Goal: Navigation & Orientation: Find specific page/section

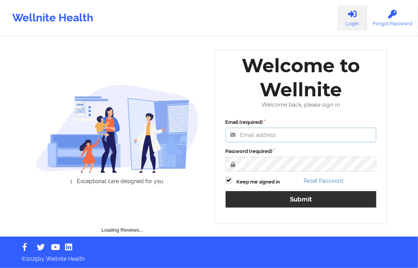
type input "shamen.sanico@wellnite.com"
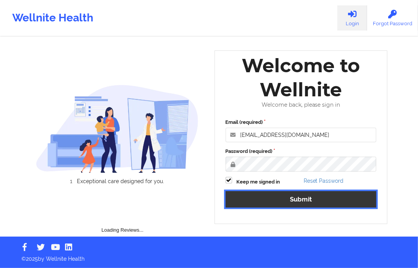
click at [289, 202] on button "Submit" at bounding box center [300, 199] width 151 height 16
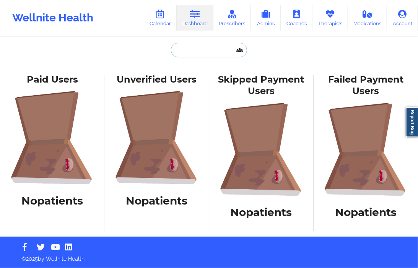
click at [193, 50] on input "text" at bounding box center [209, 50] width 76 height 15
click at [200, 23] on link "Dashboard" at bounding box center [195, 17] width 37 height 25
click at [187, 55] on input "text" at bounding box center [209, 50] width 76 height 15
click at [209, 22] on link "Dashboard" at bounding box center [195, 17] width 37 height 25
